Goal: Task Accomplishment & Management: Complete application form

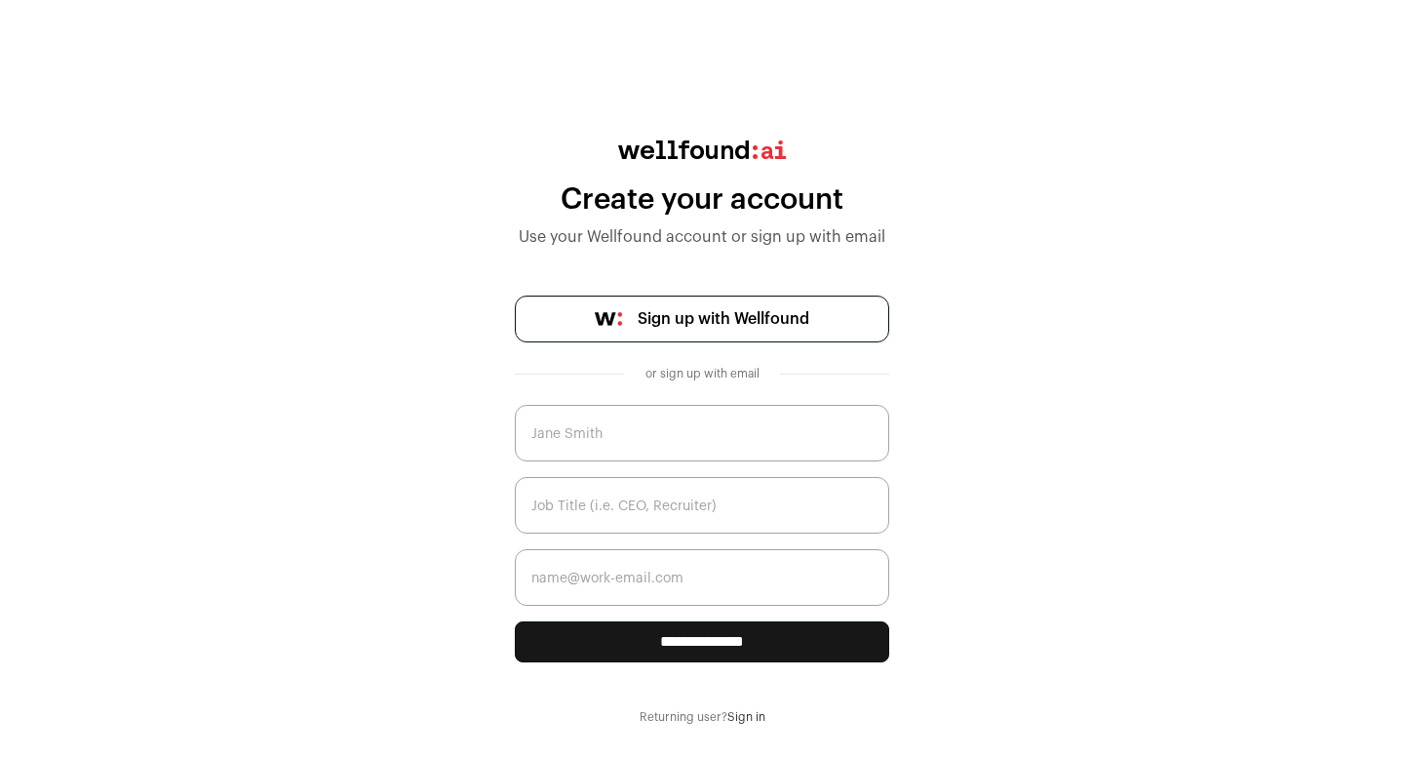
click at [630, 431] on input "text" at bounding box center [702, 433] width 374 height 57
type input "j"
type input "[PERSON_NAME]"
click at [603, 491] on input "text" at bounding box center [702, 505] width 374 height 57
type input "Veeraiah-Gopalapuram"
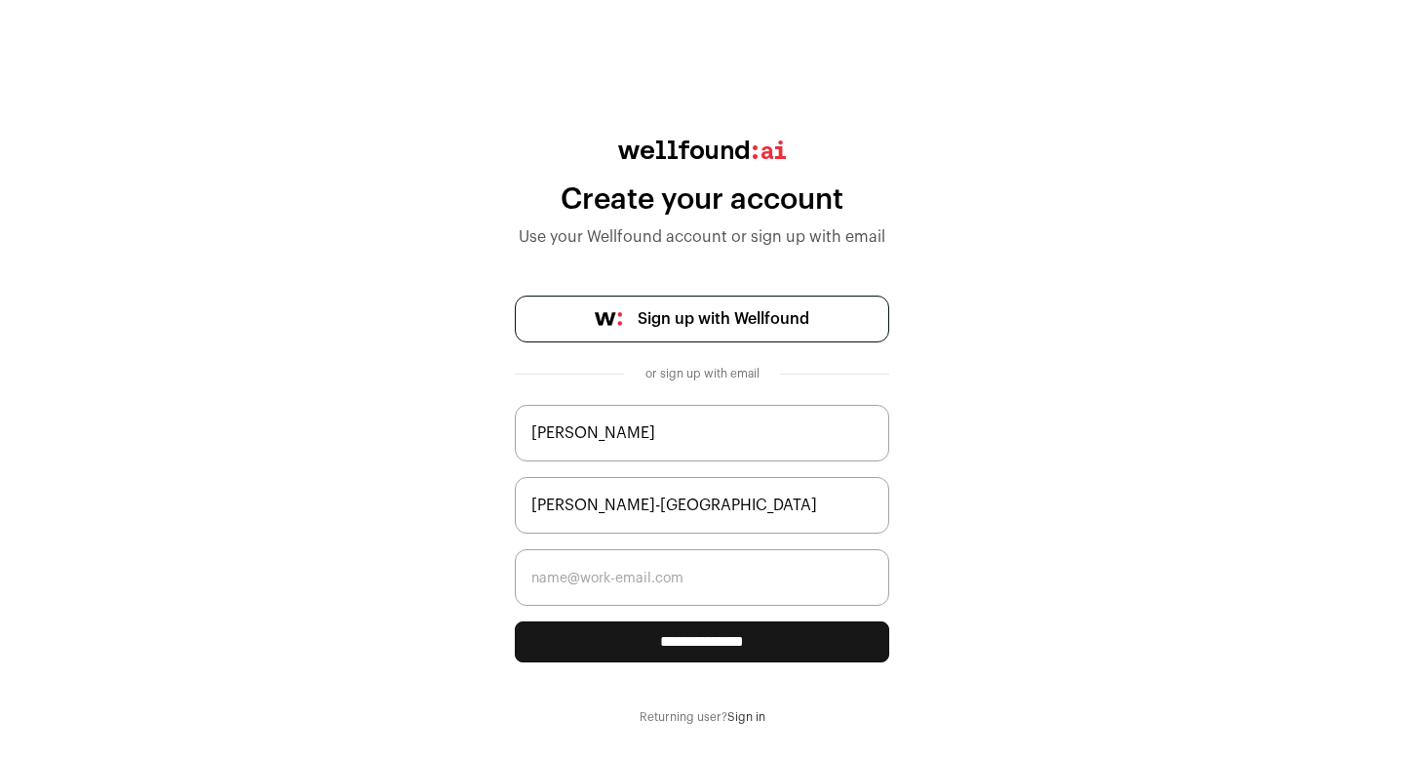
click at [583, 569] on input "email" at bounding box center [702, 577] width 374 height 57
type input "saipriya2020@yahoo.com"
click at [698, 646] on input "**********" at bounding box center [702, 641] width 374 height 41
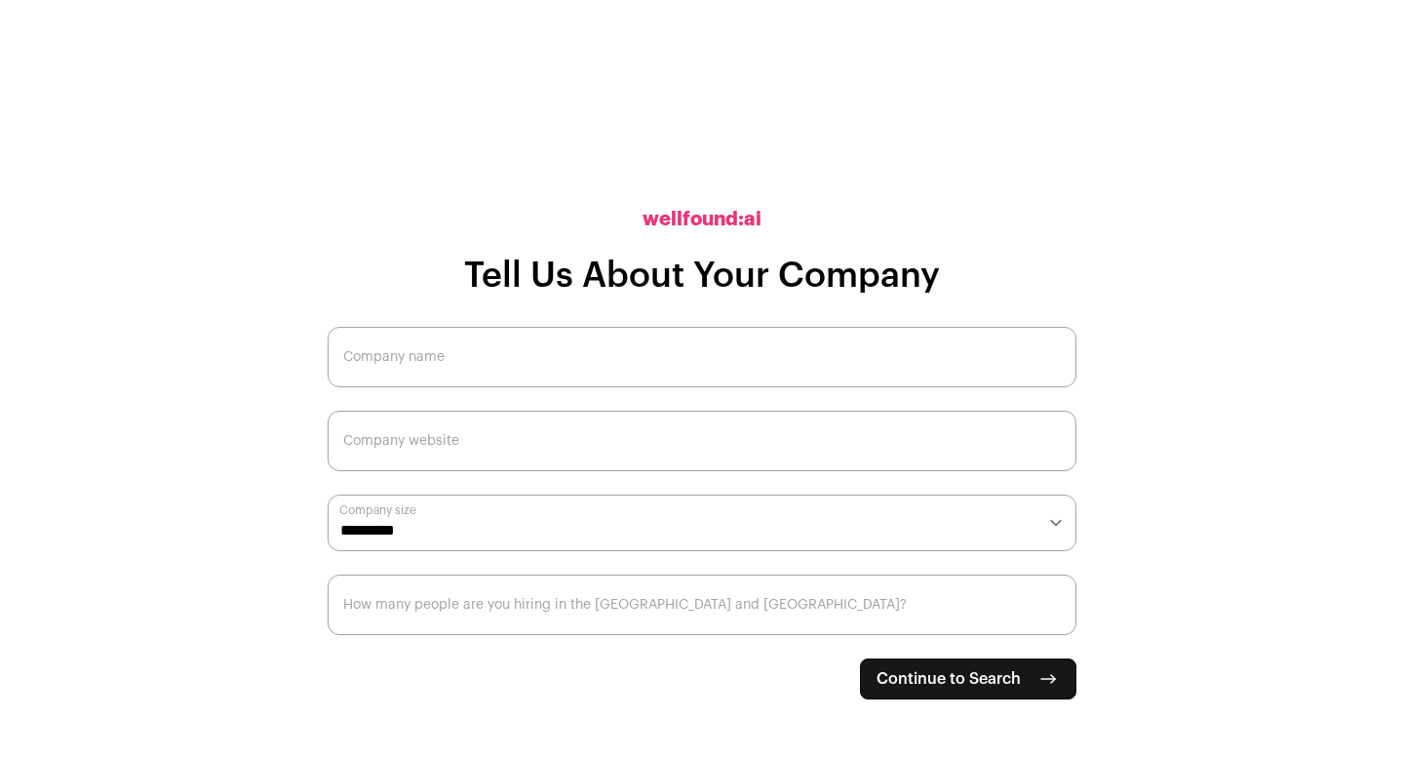
click at [479, 352] on input "Company name" at bounding box center [702, 357] width 749 height 60
click at [464, 442] on input "Company website" at bounding box center [702, 440] width 749 height 60
click at [456, 522] on select "**********" at bounding box center [702, 522] width 749 height 57
click at [716, 276] on h1 "Tell Us About Your Company" at bounding box center [702, 275] width 476 height 39
